Goal: Information Seeking & Learning: Learn about a topic

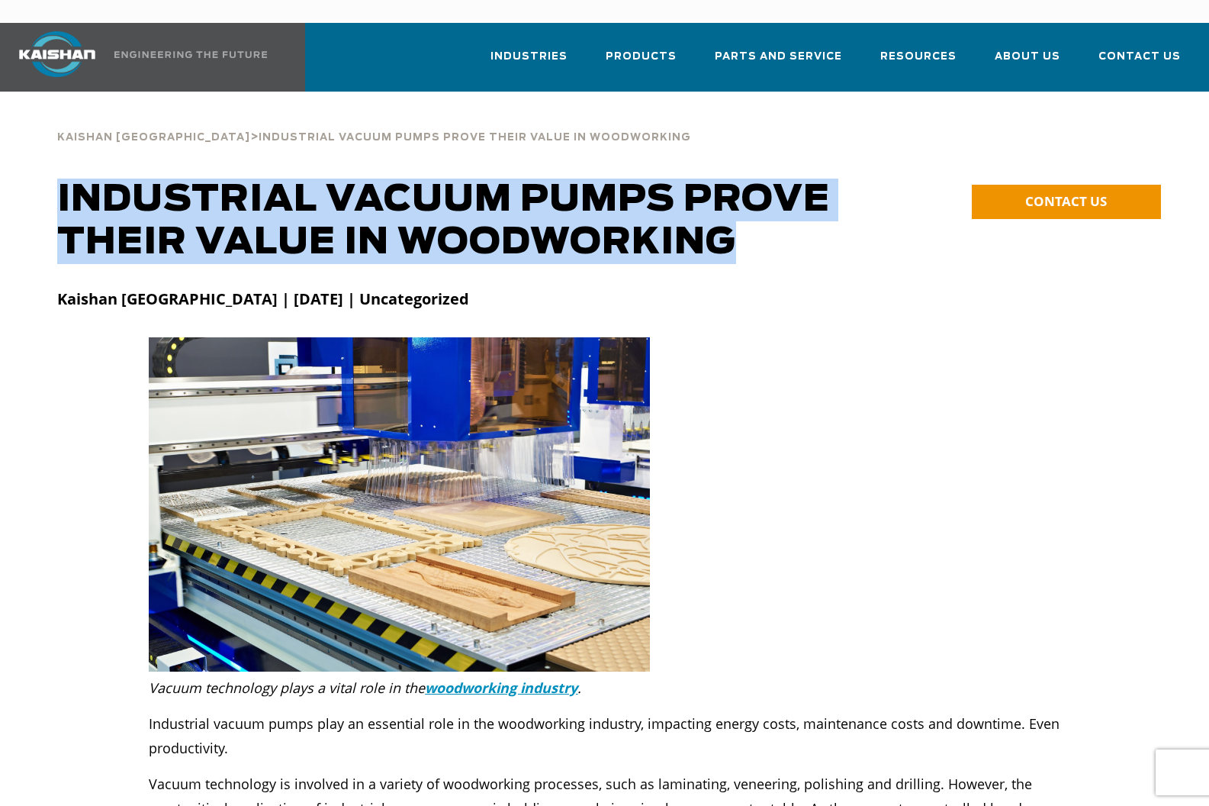
drag, startPoint x: 741, startPoint y: 222, endPoint x: 63, endPoint y: 170, distance: 679.4
click at [63, 178] on h1 "Industrial Vacuum Pumps Prove Their Value in Woodworking" at bounding box center [465, 220] width 816 height 85
copy h1 "Industrial Vacuum Pumps Prove Their Value in Woodworking"
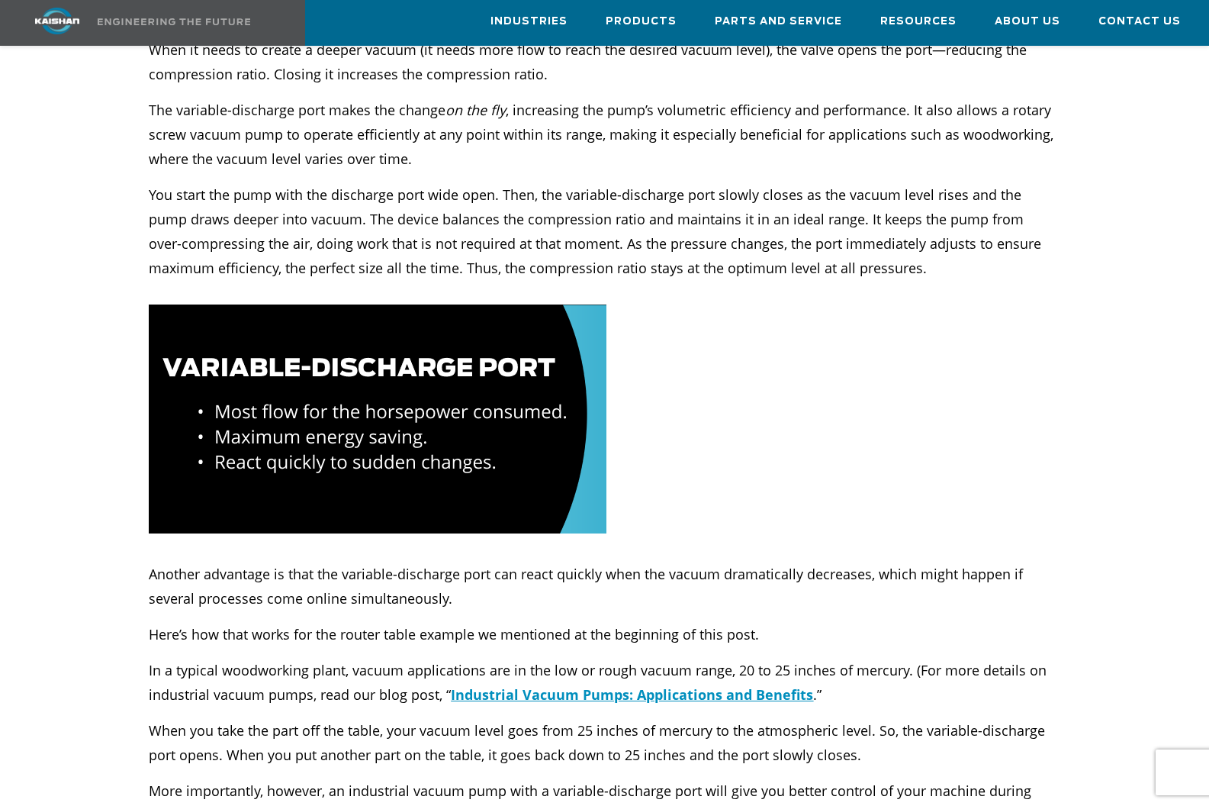
scroll to position [2744, 0]
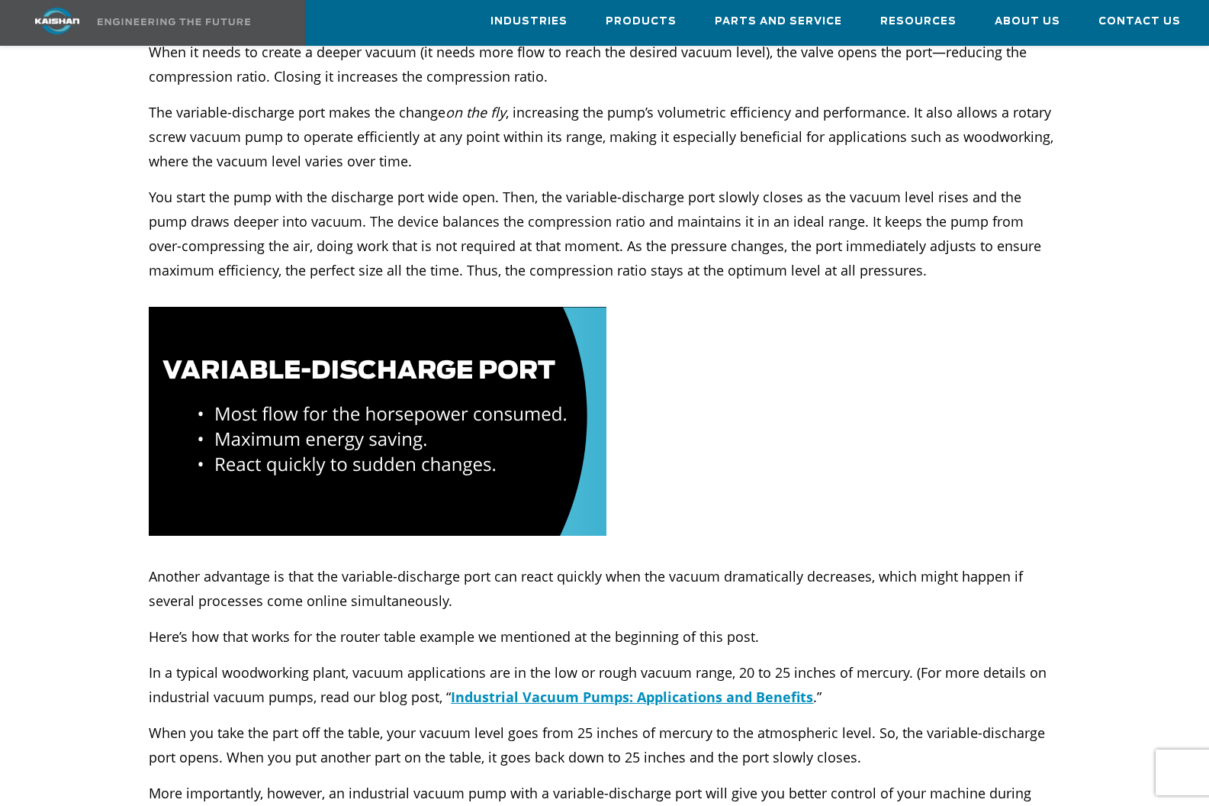
click at [674, 330] on div at bounding box center [418, 421] width 539 height 229
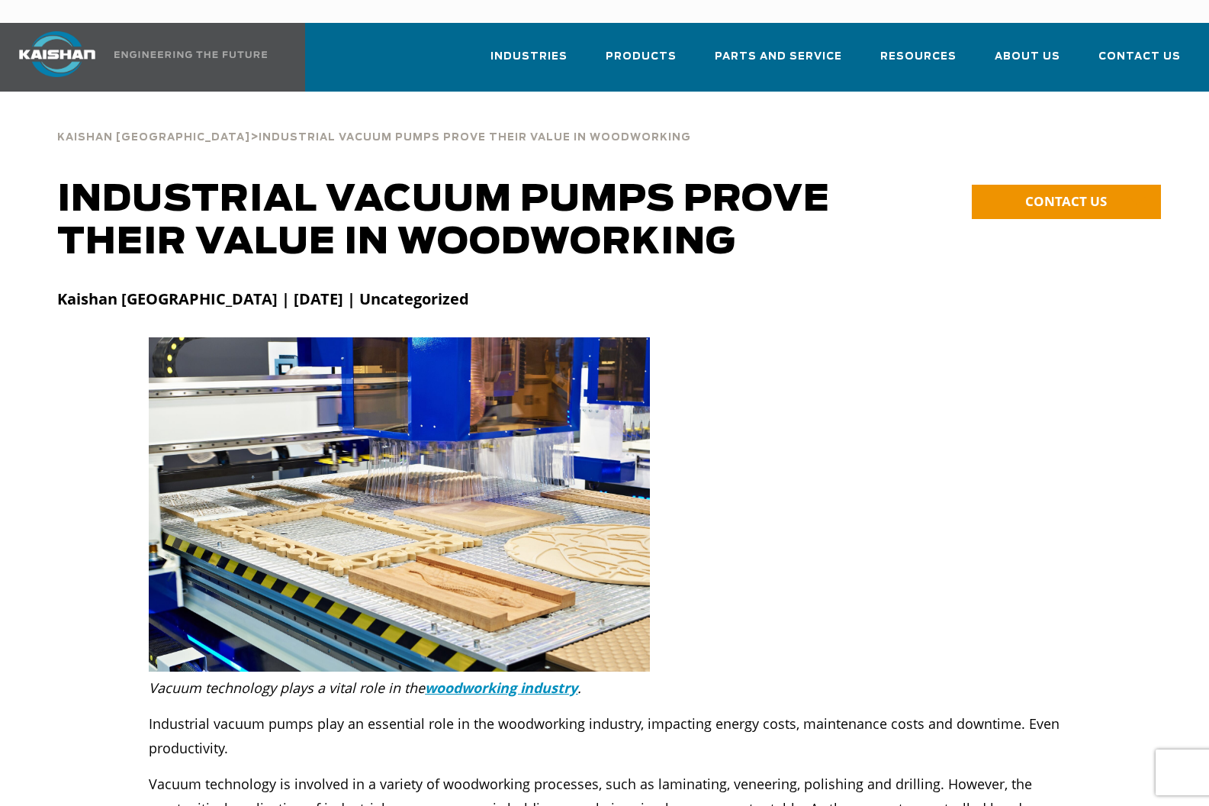
scroll to position [0, 0]
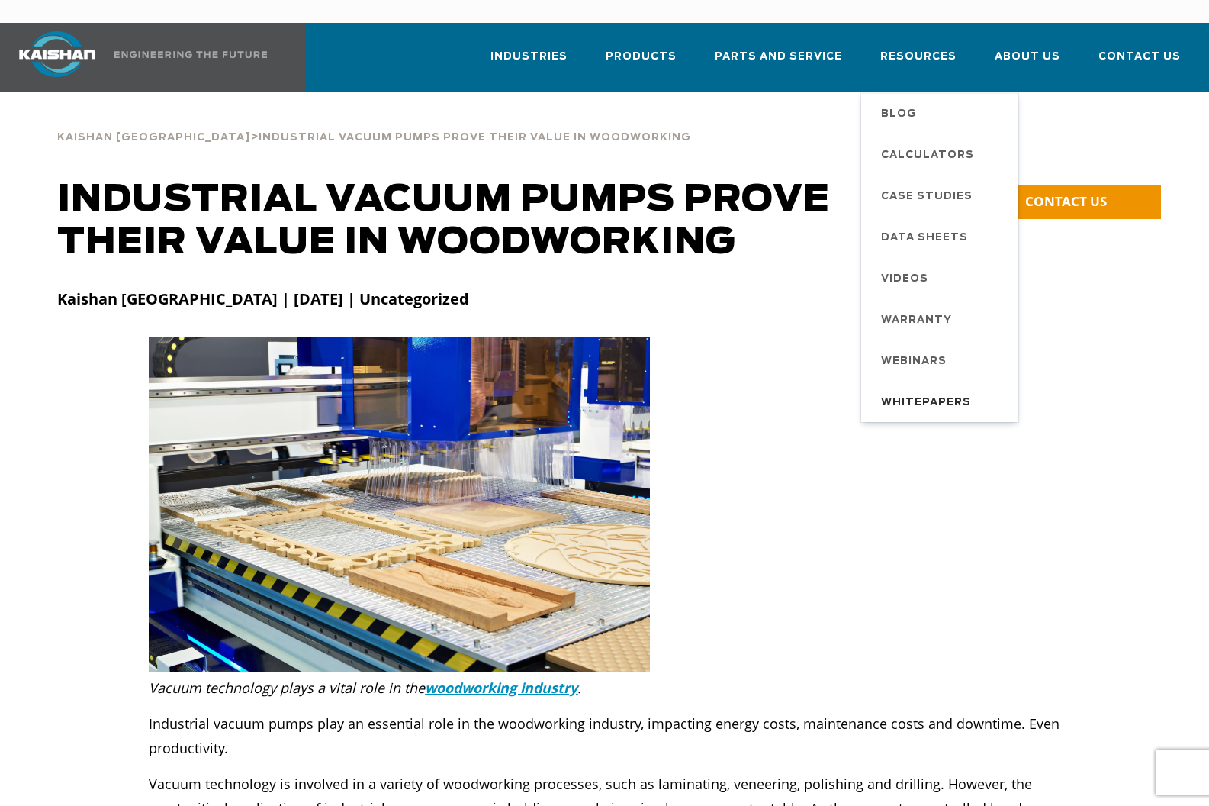
click at [925, 390] on span "Whitepapers" at bounding box center [926, 403] width 90 height 26
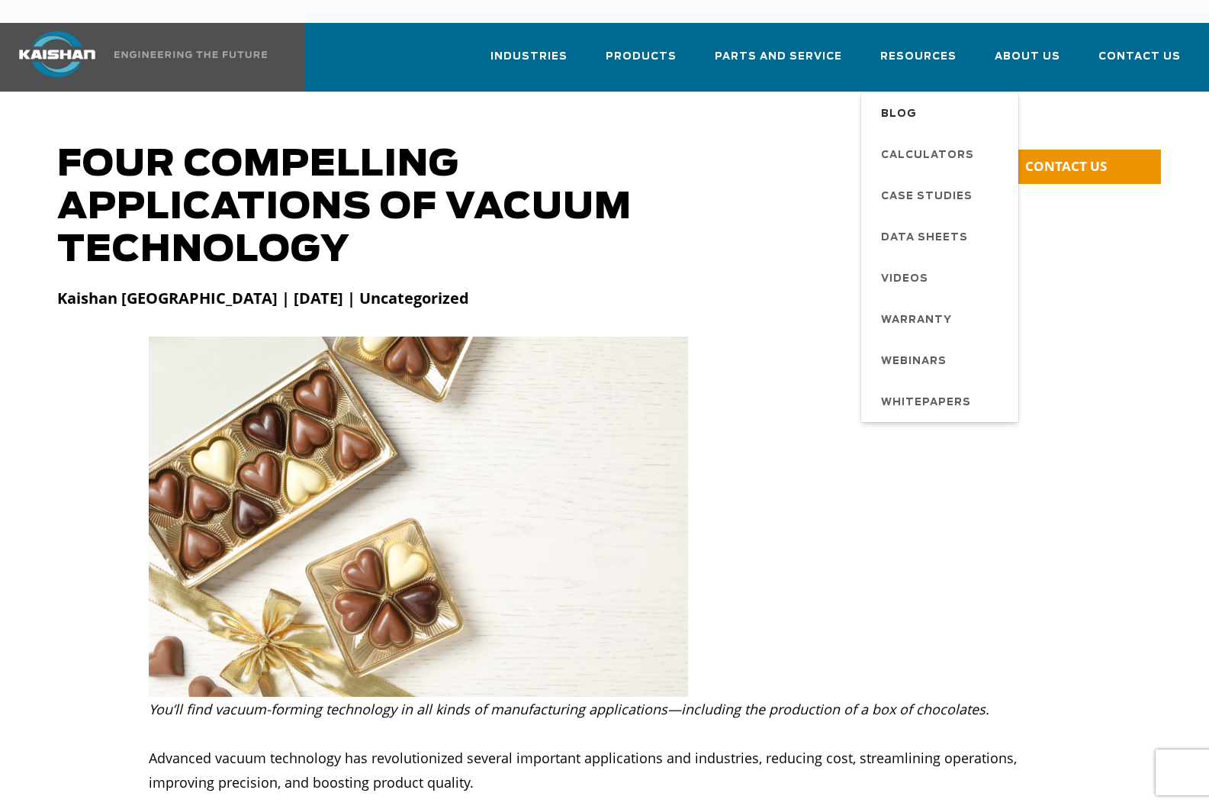
click at [898, 101] on span "Blog" at bounding box center [899, 114] width 36 height 26
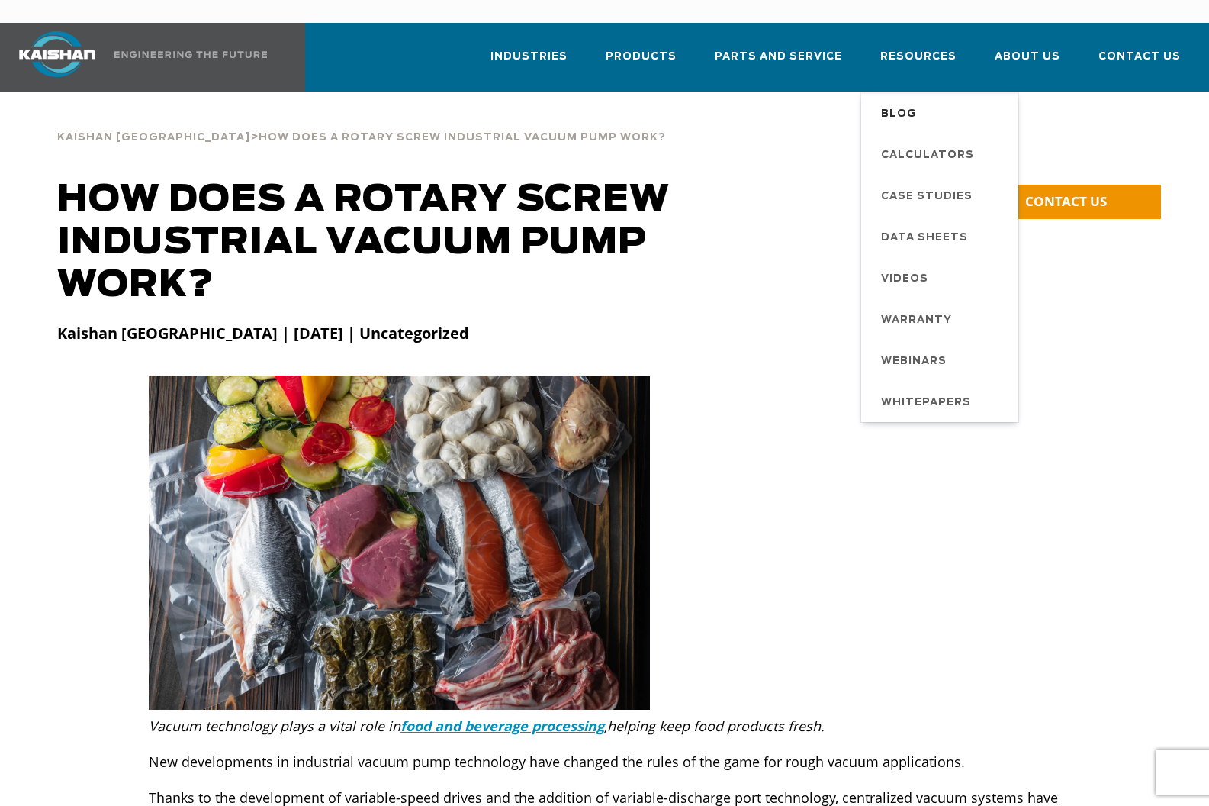
click at [901, 101] on span "Blog" at bounding box center [899, 114] width 36 height 26
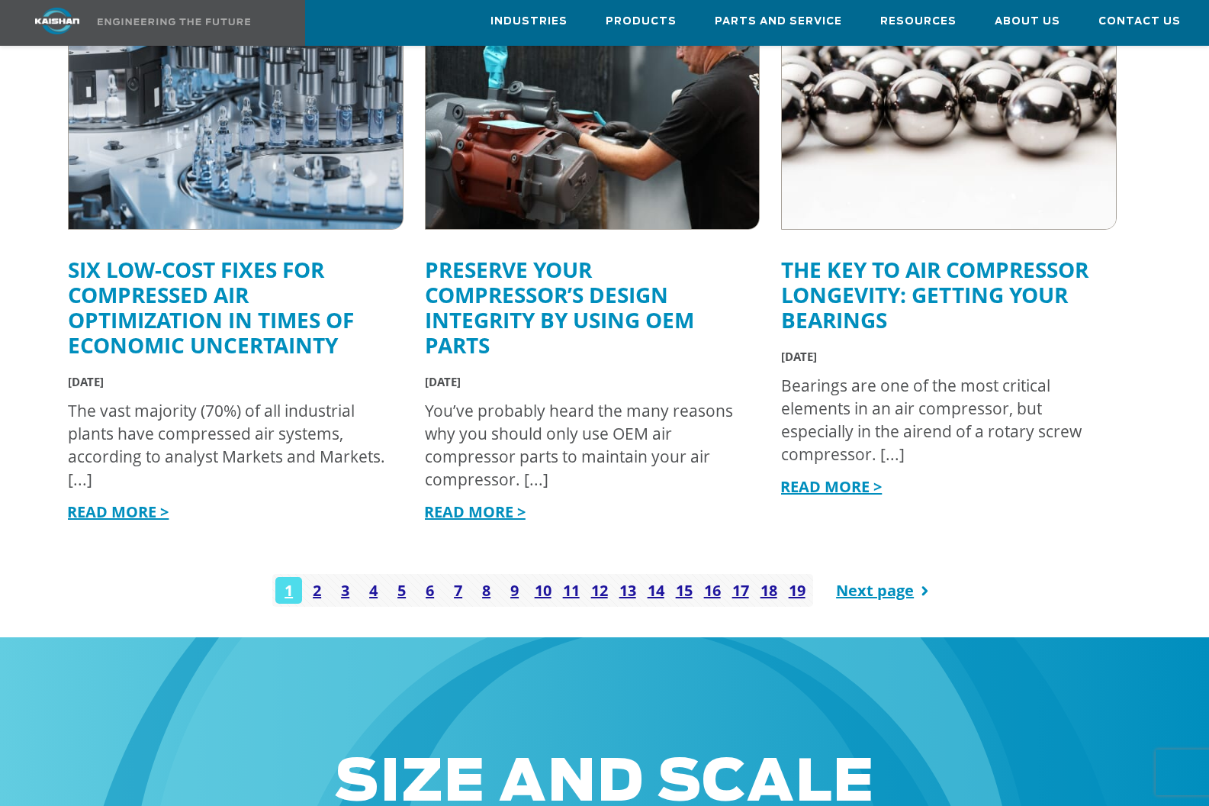
scroll to position [1780, 0]
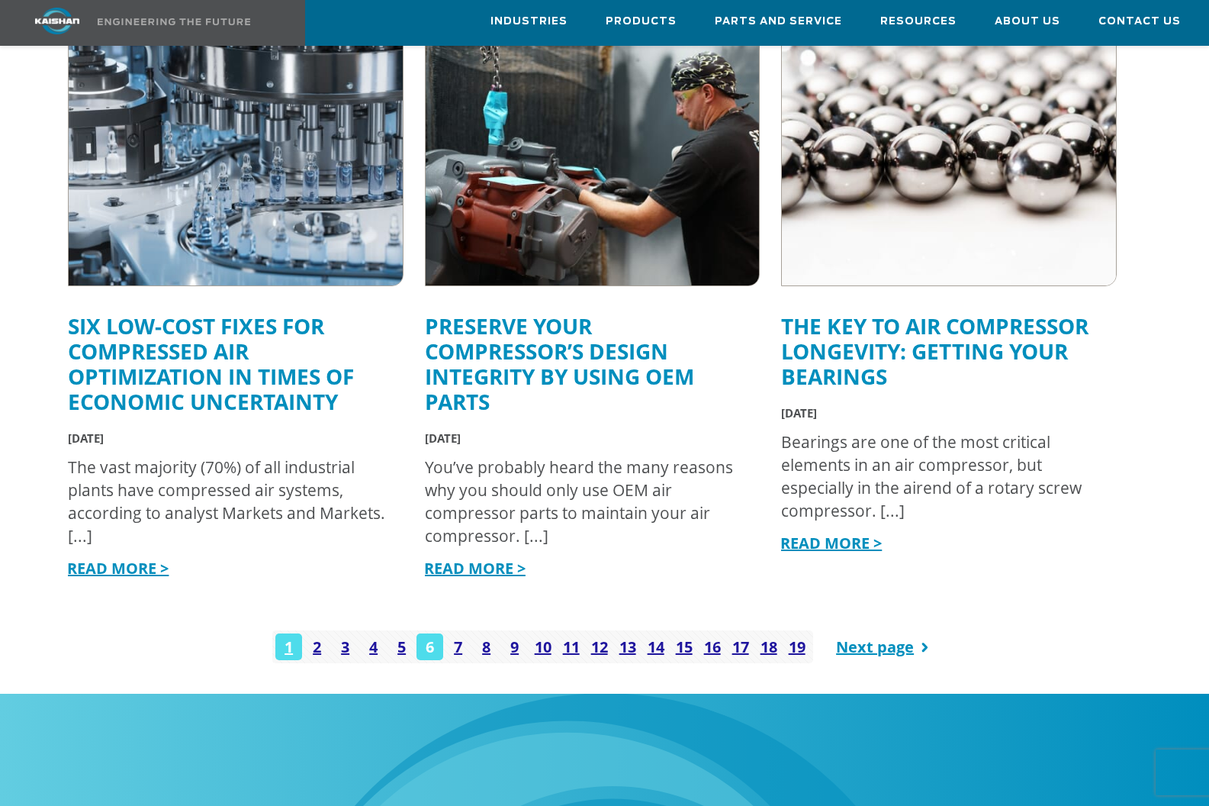
click at [429, 633] on link "6" at bounding box center [429, 646] width 27 height 27
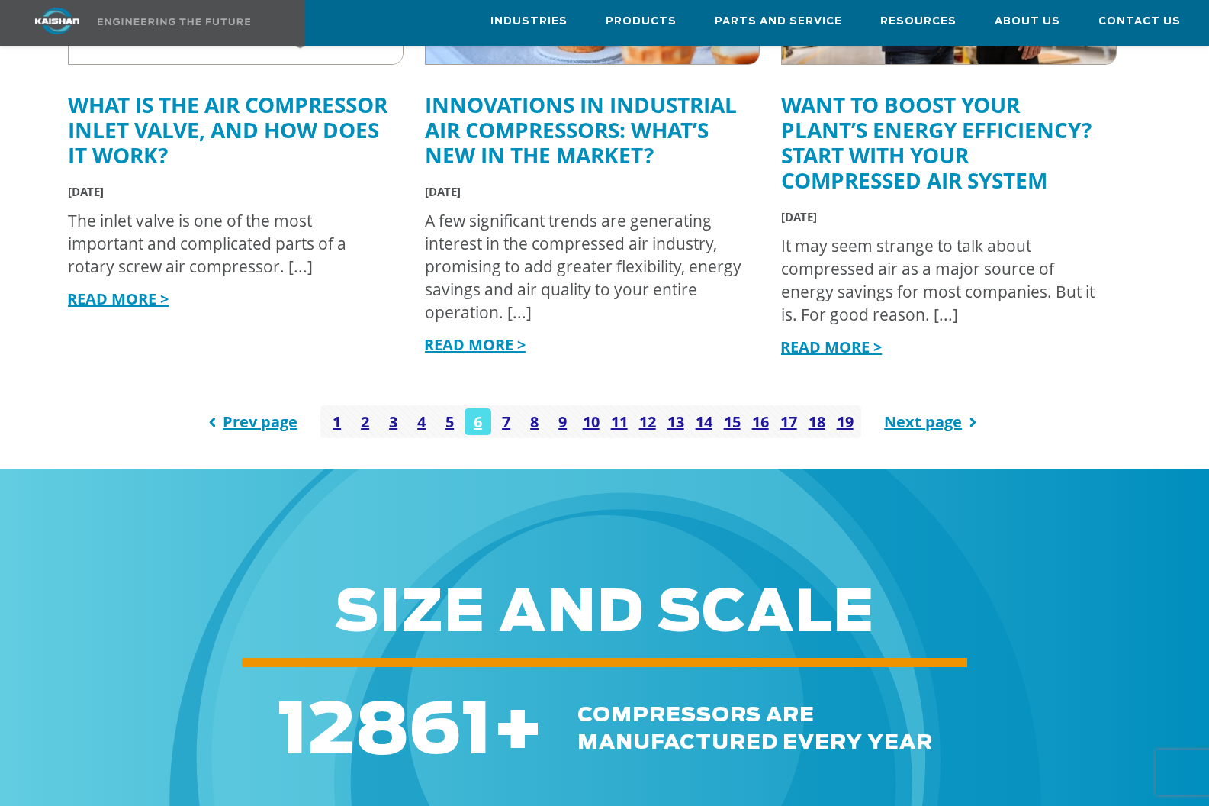
scroll to position [2111, 0]
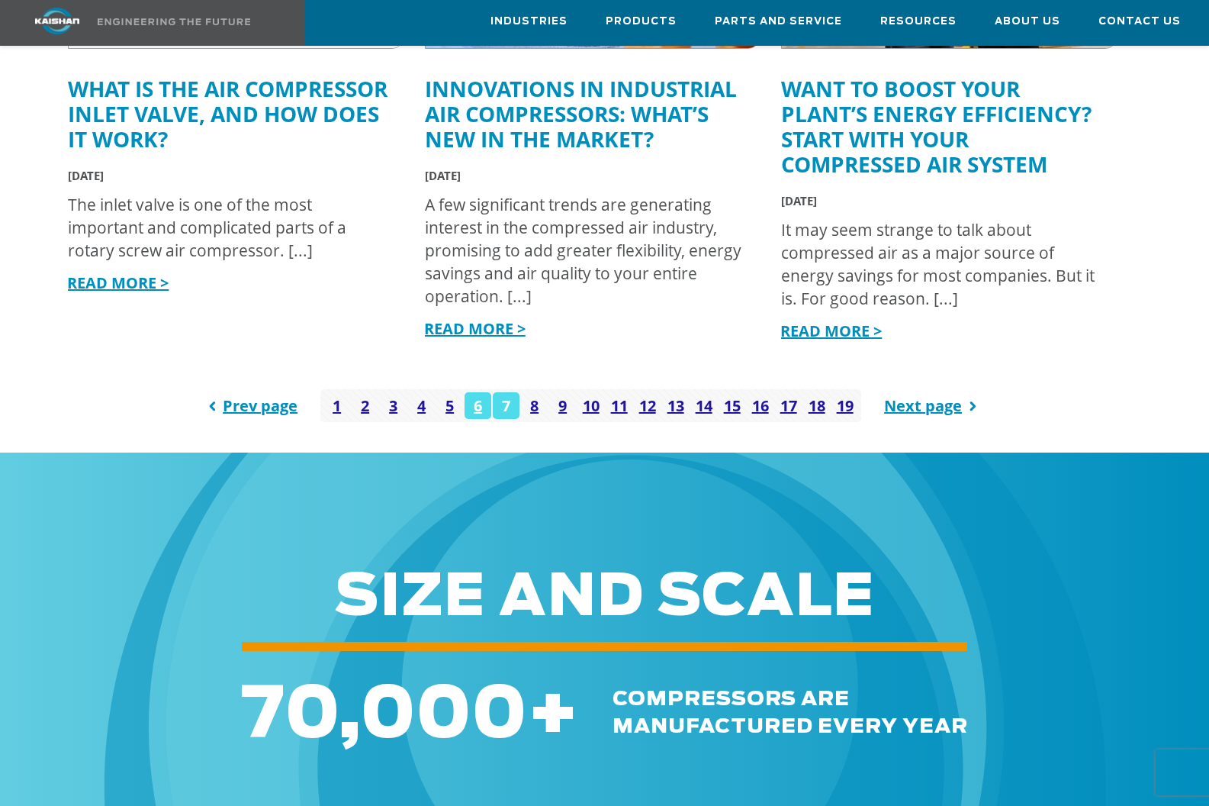
click at [506, 392] on link "7" at bounding box center [506, 405] width 27 height 27
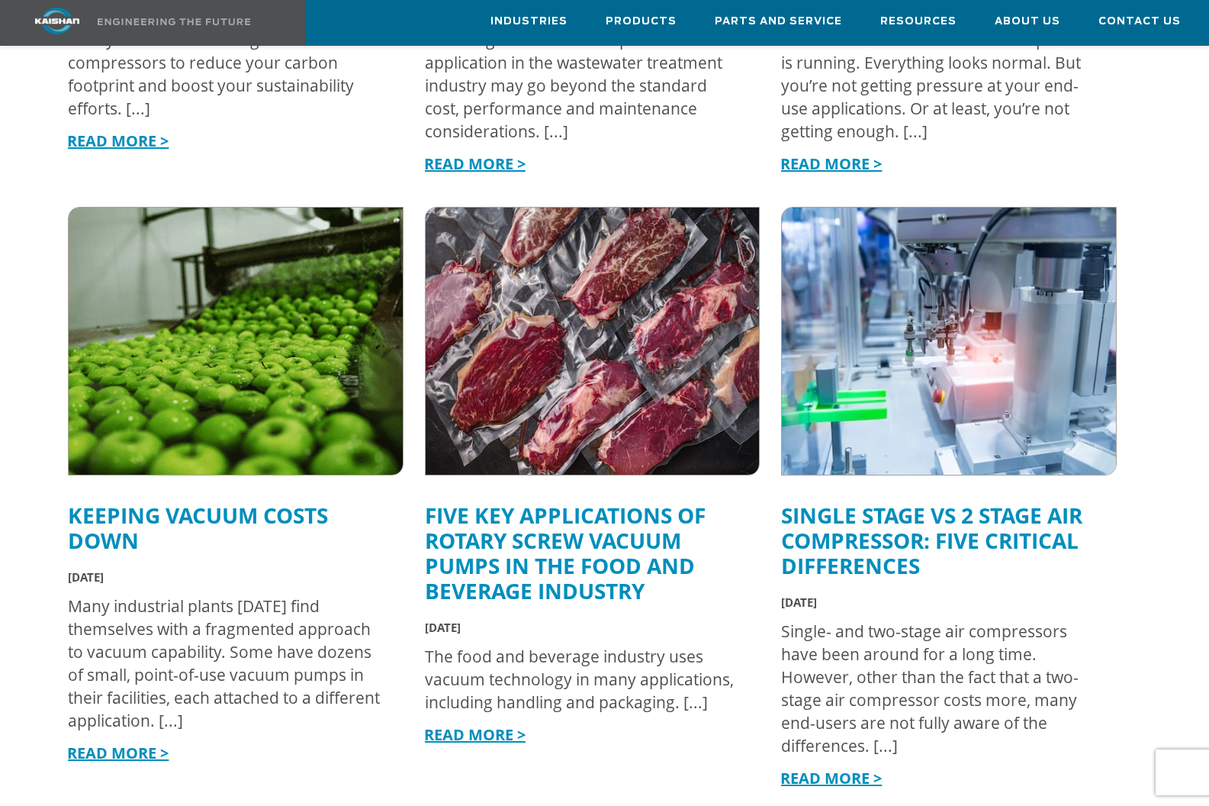
scroll to position [1592, 0]
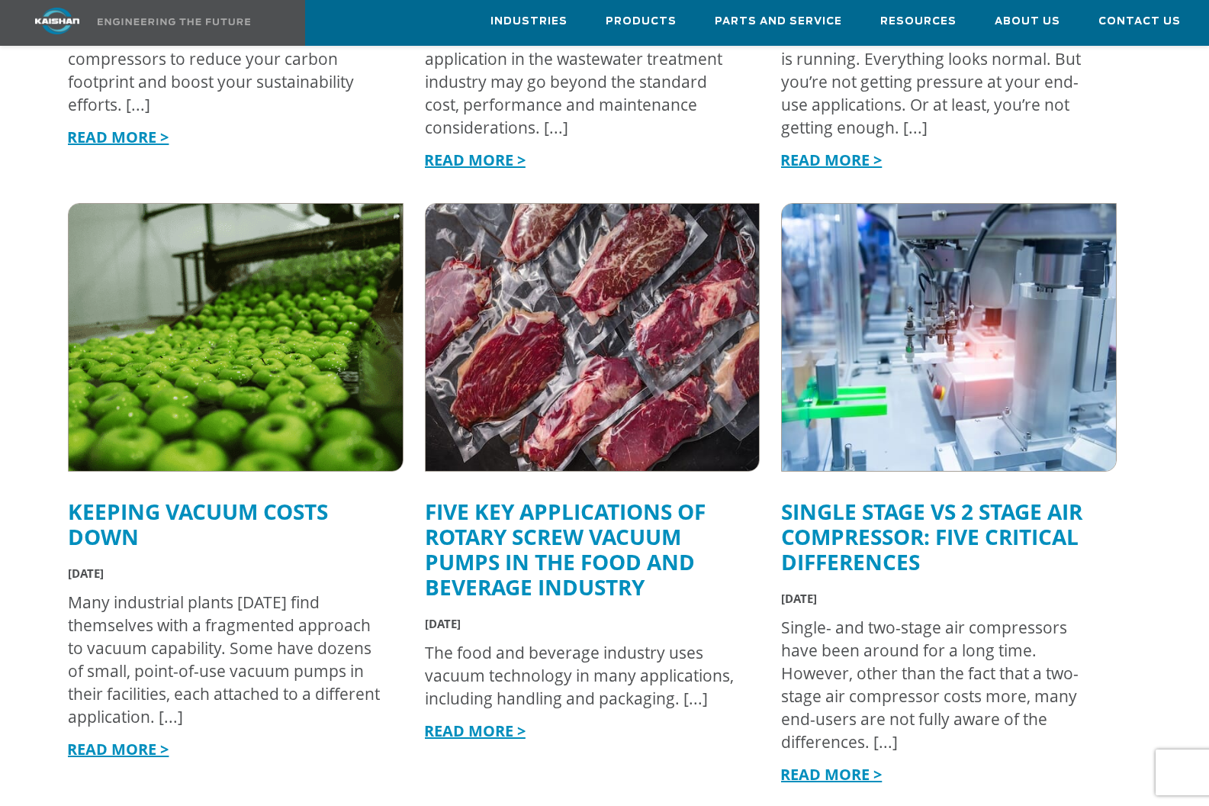
click at [190, 497] on link "Keeping Vacuum Costs Down" at bounding box center [198, 524] width 260 height 54
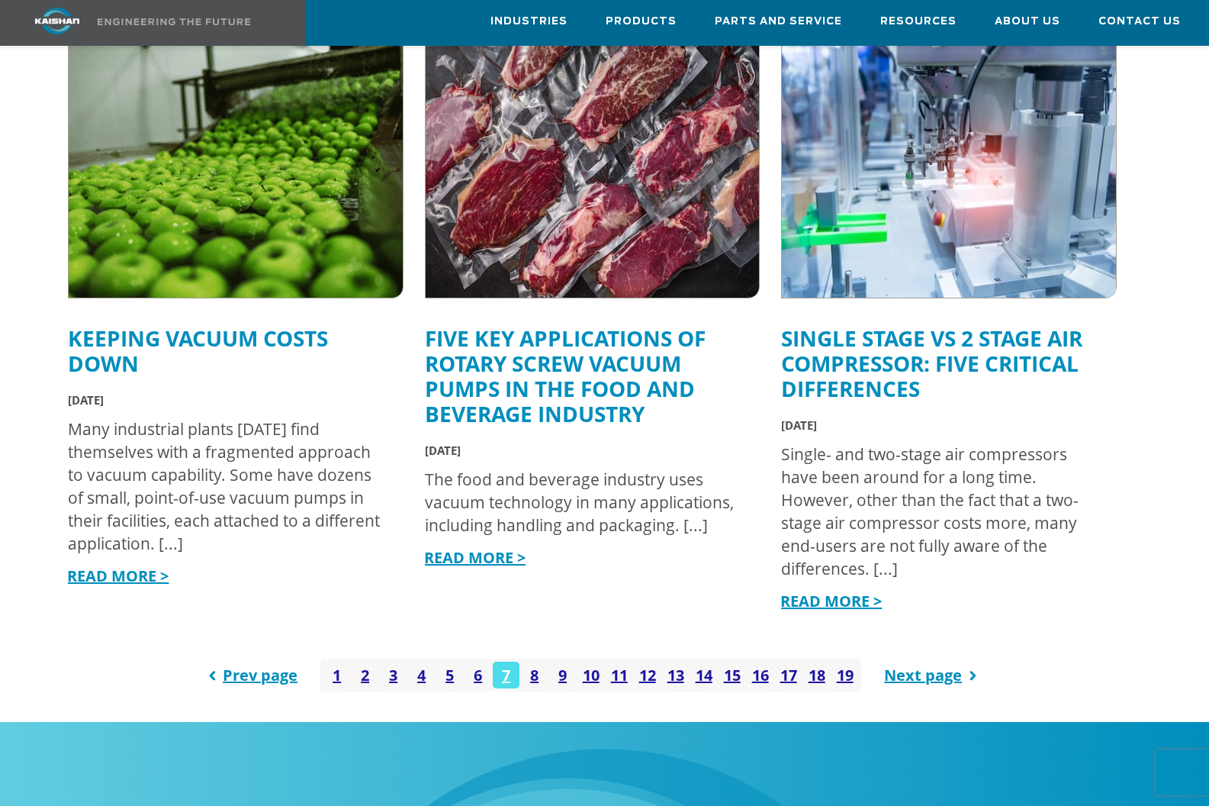
scroll to position [1768, 0]
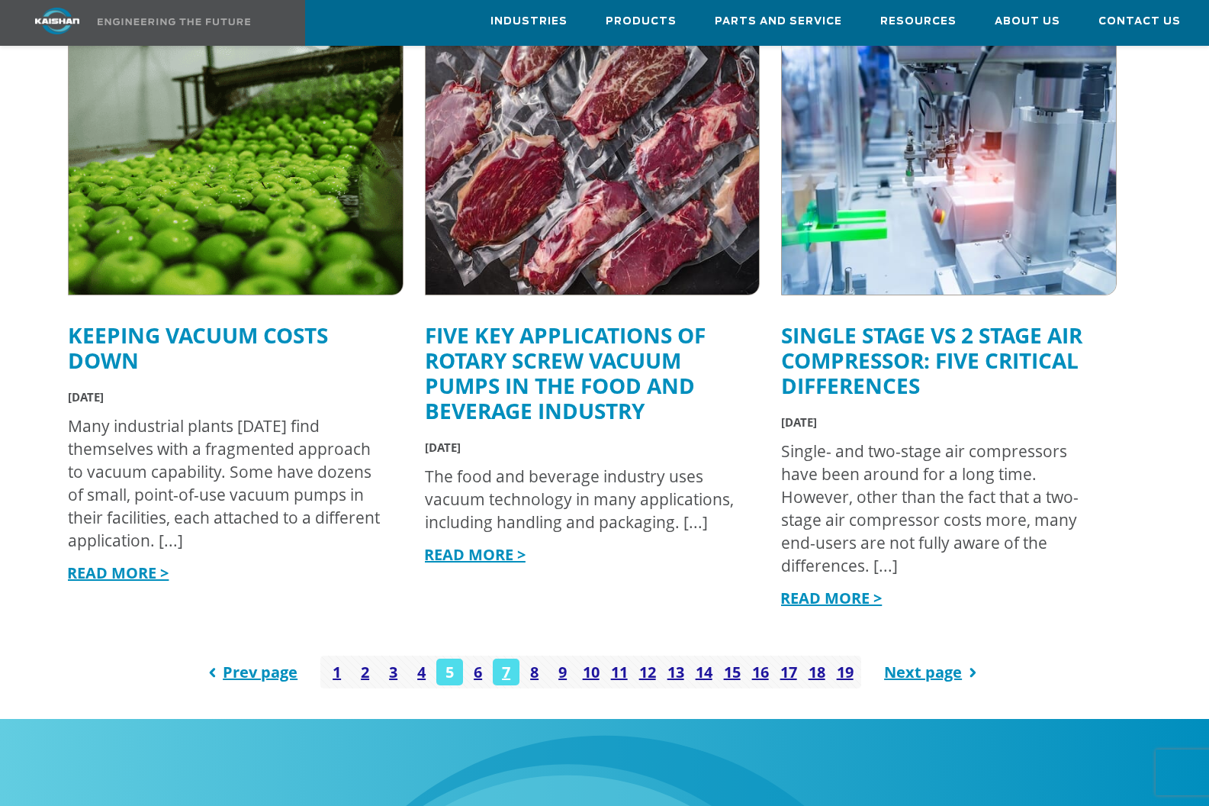
click at [445, 658] on link "5" at bounding box center [449, 671] width 27 height 27
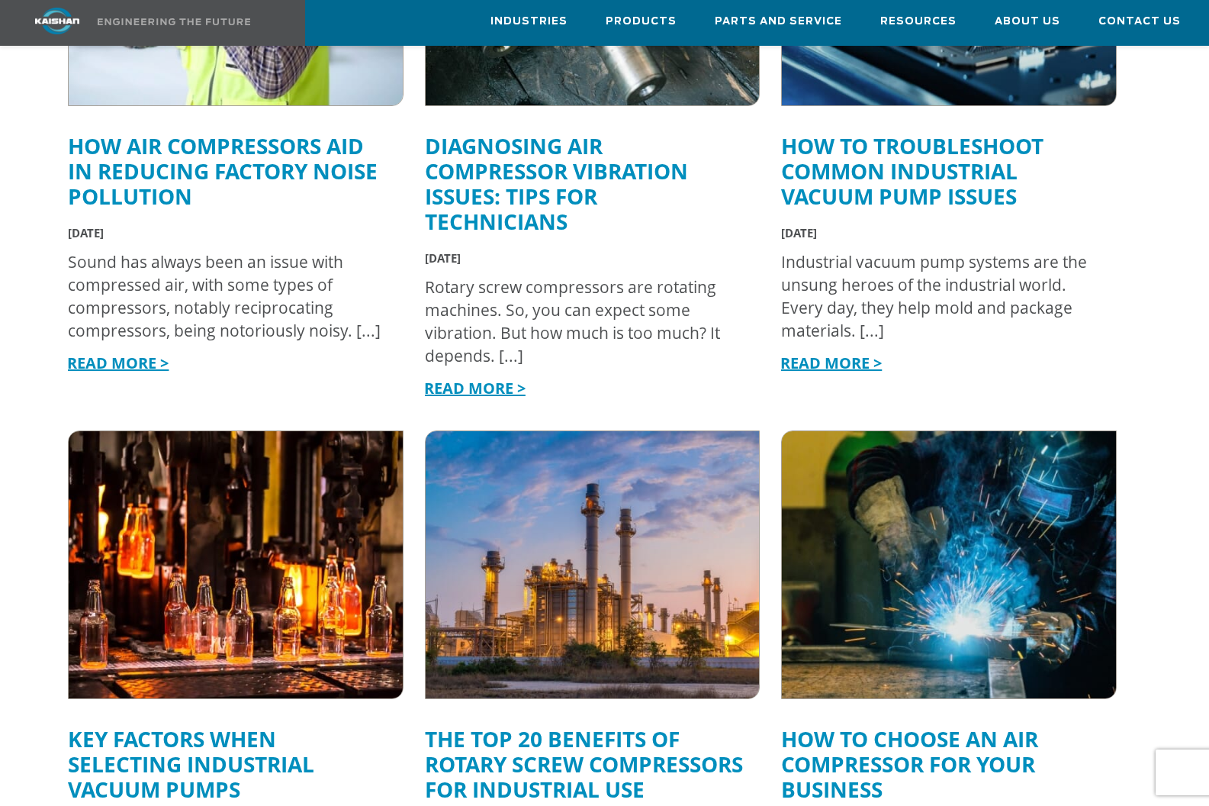
scroll to position [776, 0]
click at [897, 159] on link "How to Troubleshoot Common Industrial Vacuum Pump Issues" at bounding box center [912, 170] width 262 height 79
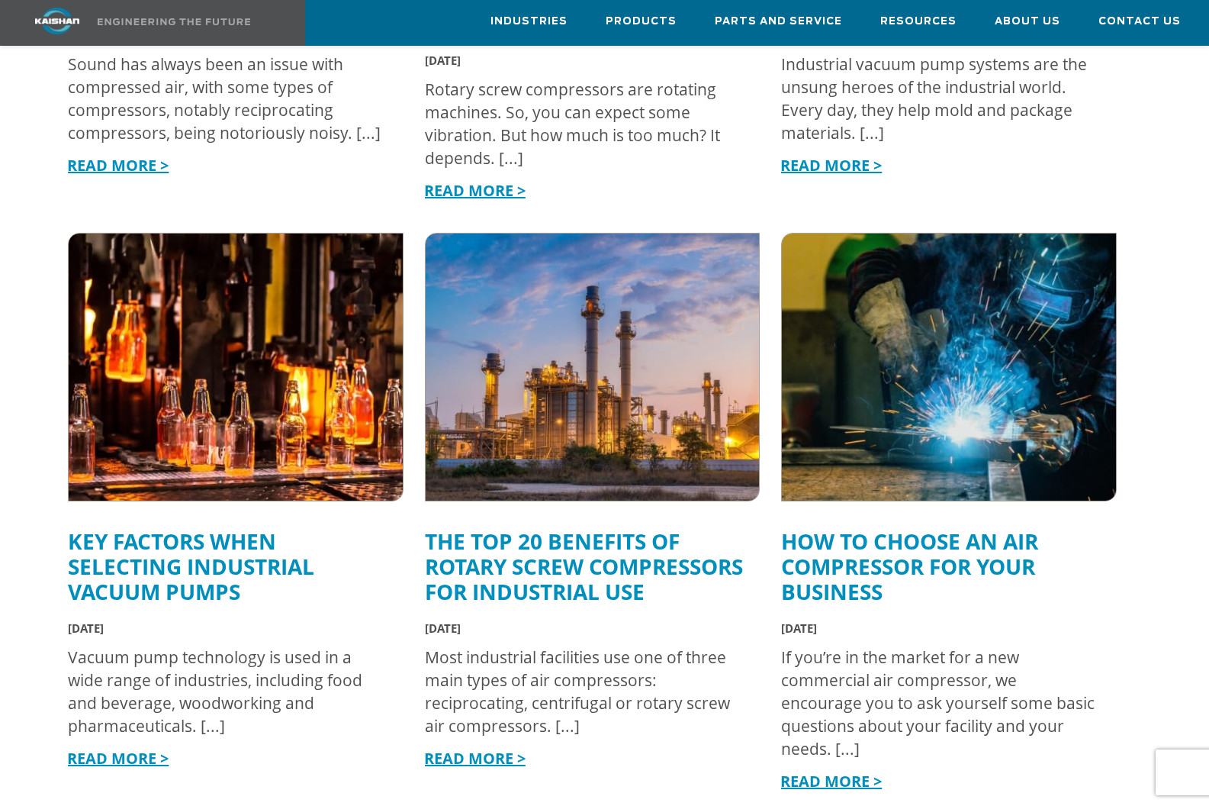
scroll to position [975, 0]
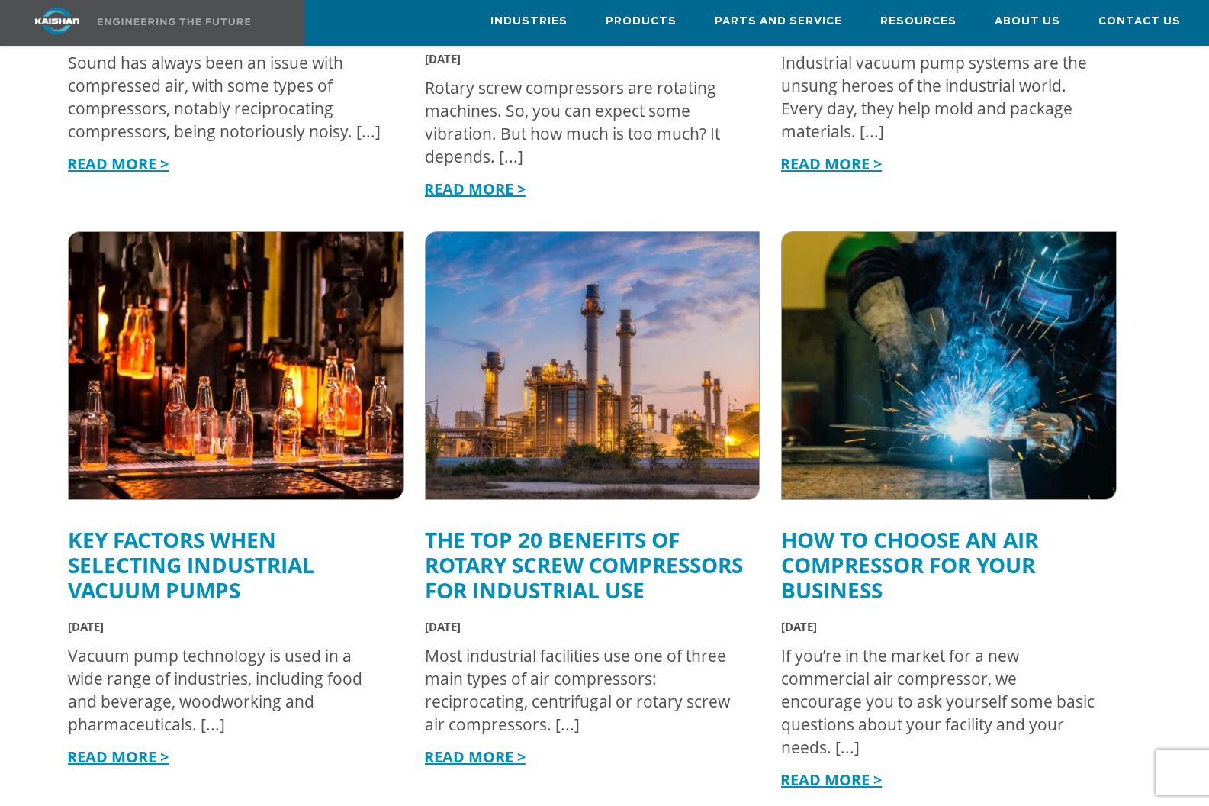
click at [147, 551] on link "Key Factors When Selecting Industrial Vacuum Pumps" at bounding box center [191, 564] width 246 height 79
